Goal: Information Seeking & Learning: Learn about a topic

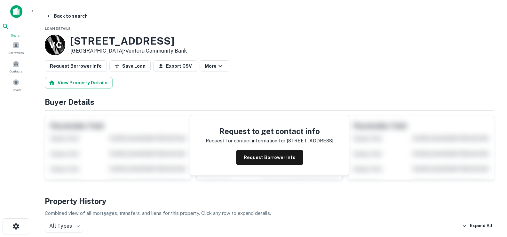
click at [21, 31] on div "Search" at bounding box center [16, 30] width 28 height 15
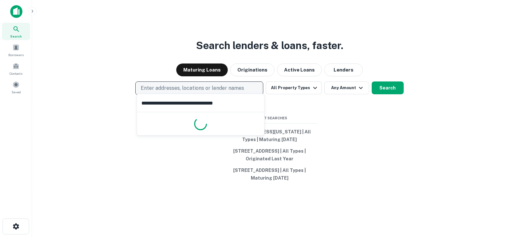
type input "**********"
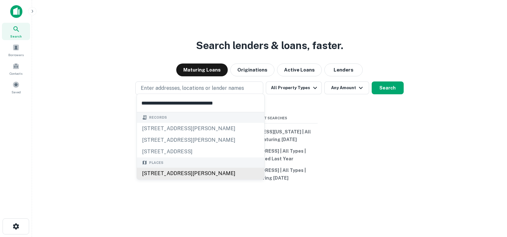
click at [224, 174] on div "[STREET_ADDRESS][PERSON_NAME]" at bounding box center [200, 173] width 127 height 12
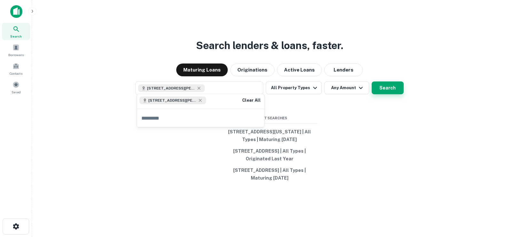
click at [384, 83] on button "Search" at bounding box center [388, 87] width 32 height 13
